Goal: Entertainment & Leisure: Browse casually

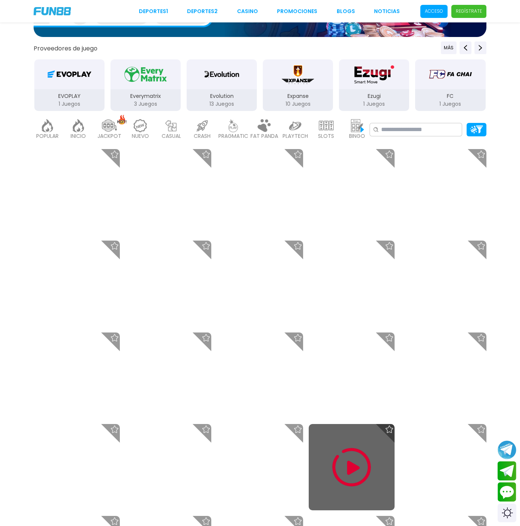
scroll to position [194, 0]
